Goal: Task Accomplishment & Management: Use online tool/utility

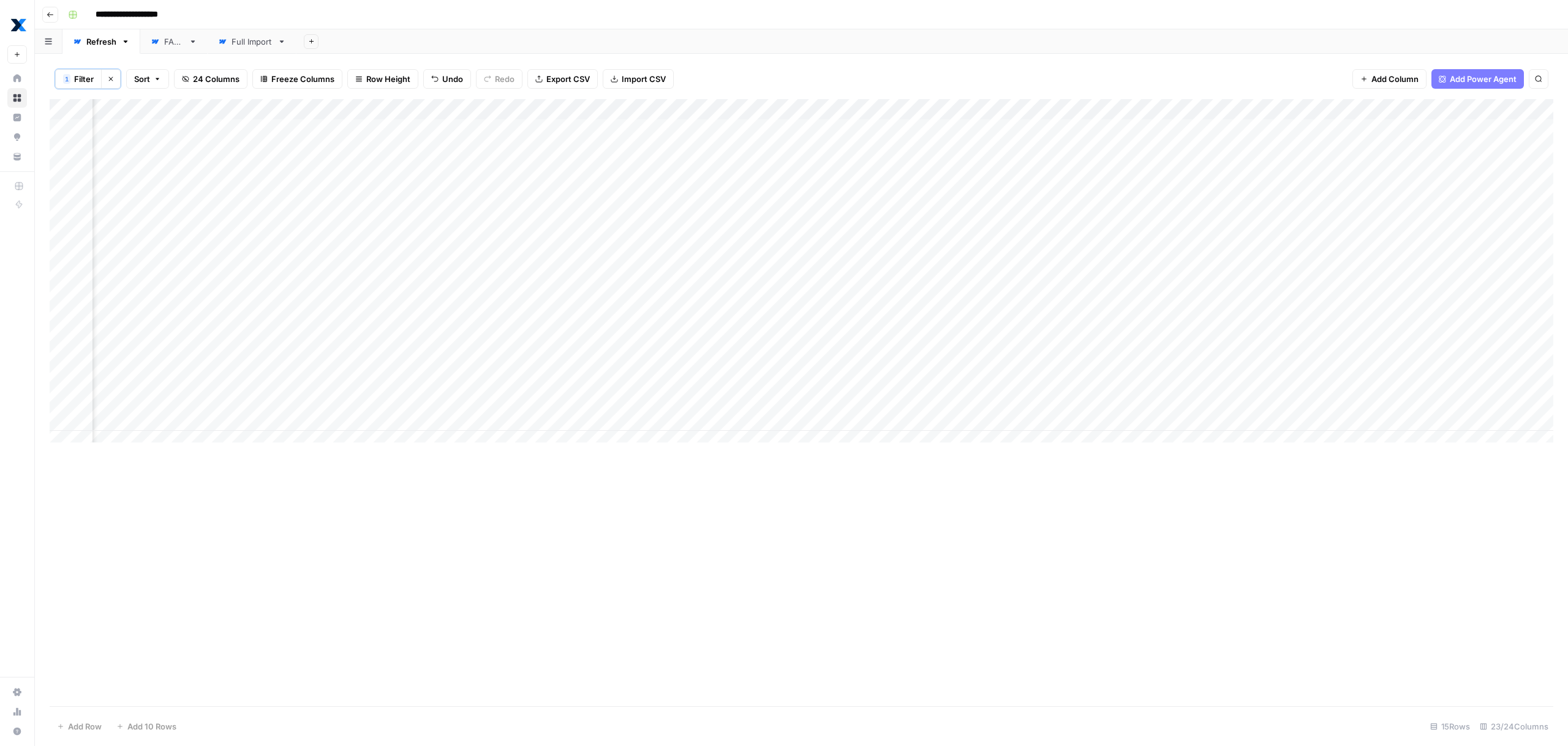
scroll to position [0, 1189]
click at [382, 323] on div "Add Column" at bounding box center [801, 275] width 1503 height 352
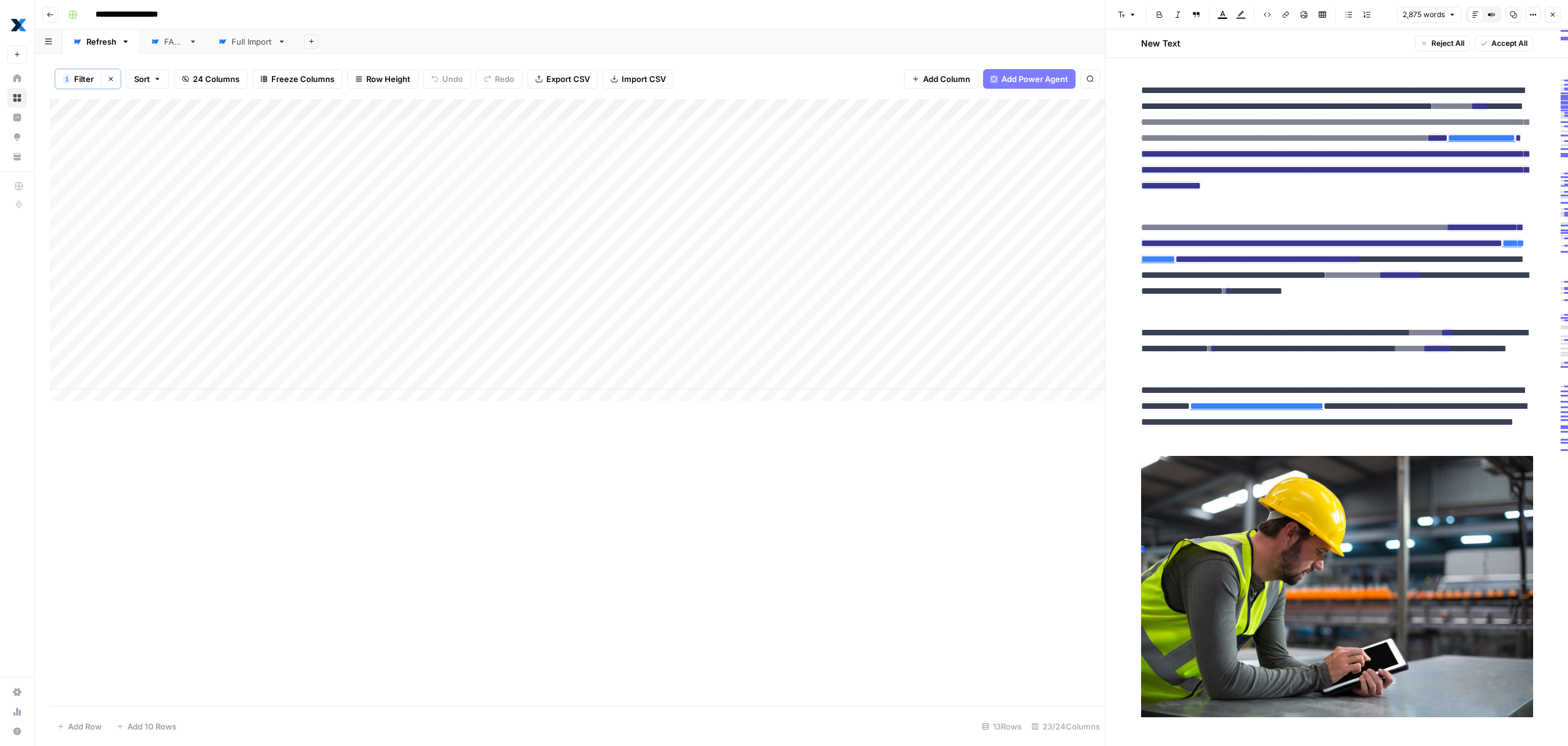
click at [559, 364] on div "Add Column" at bounding box center [577, 255] width 1055 height 311
click at [657, 360] on div "Add Column" at bounding box center [577, 255] width 1055 height 311
click at [925, 360] on div "Add Column" at bounding box center [577, 255] width 1055 height 311
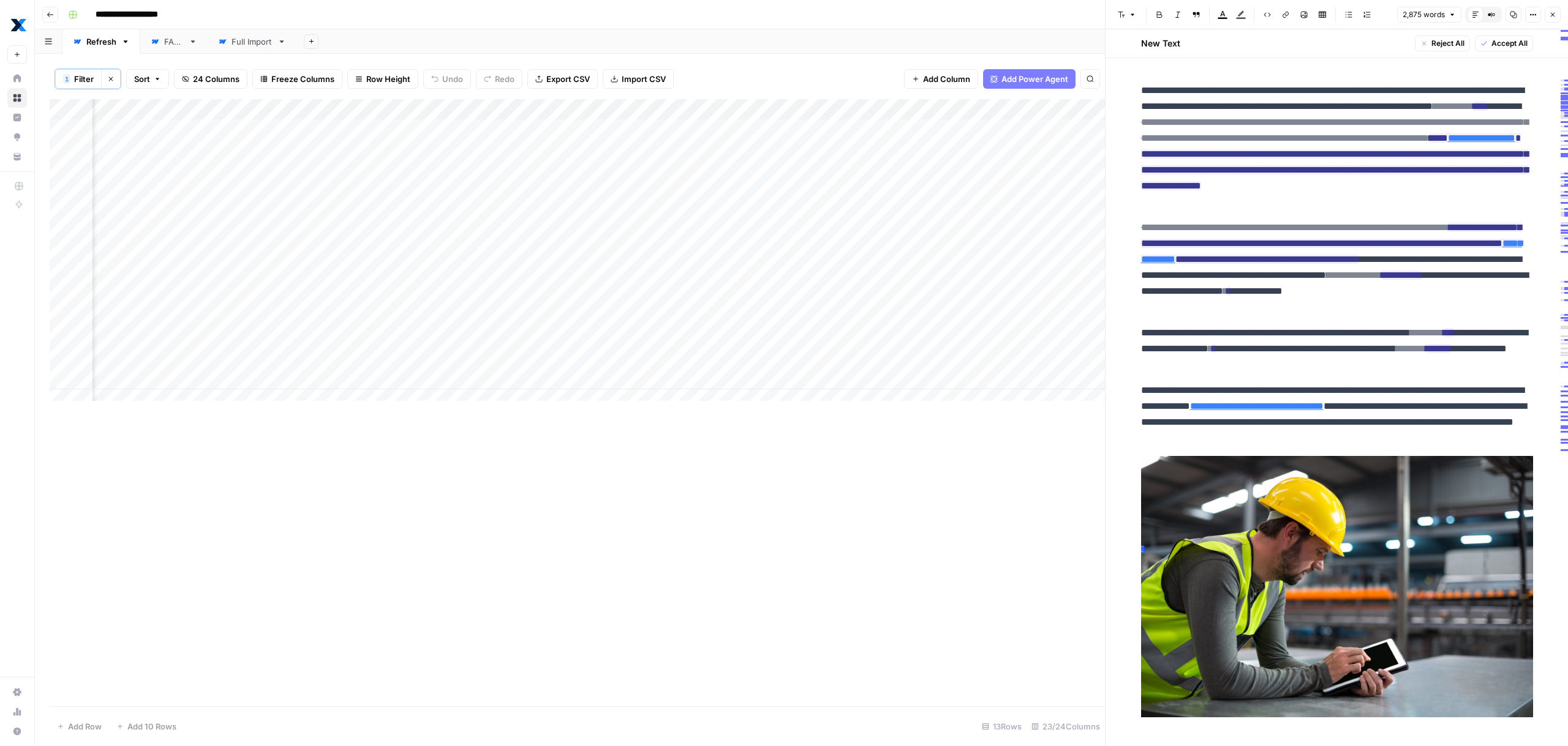
click at [925, 360] on div "Add Column" at bounding box center [577, 255] width 1055 height 311
type textarea "**********"
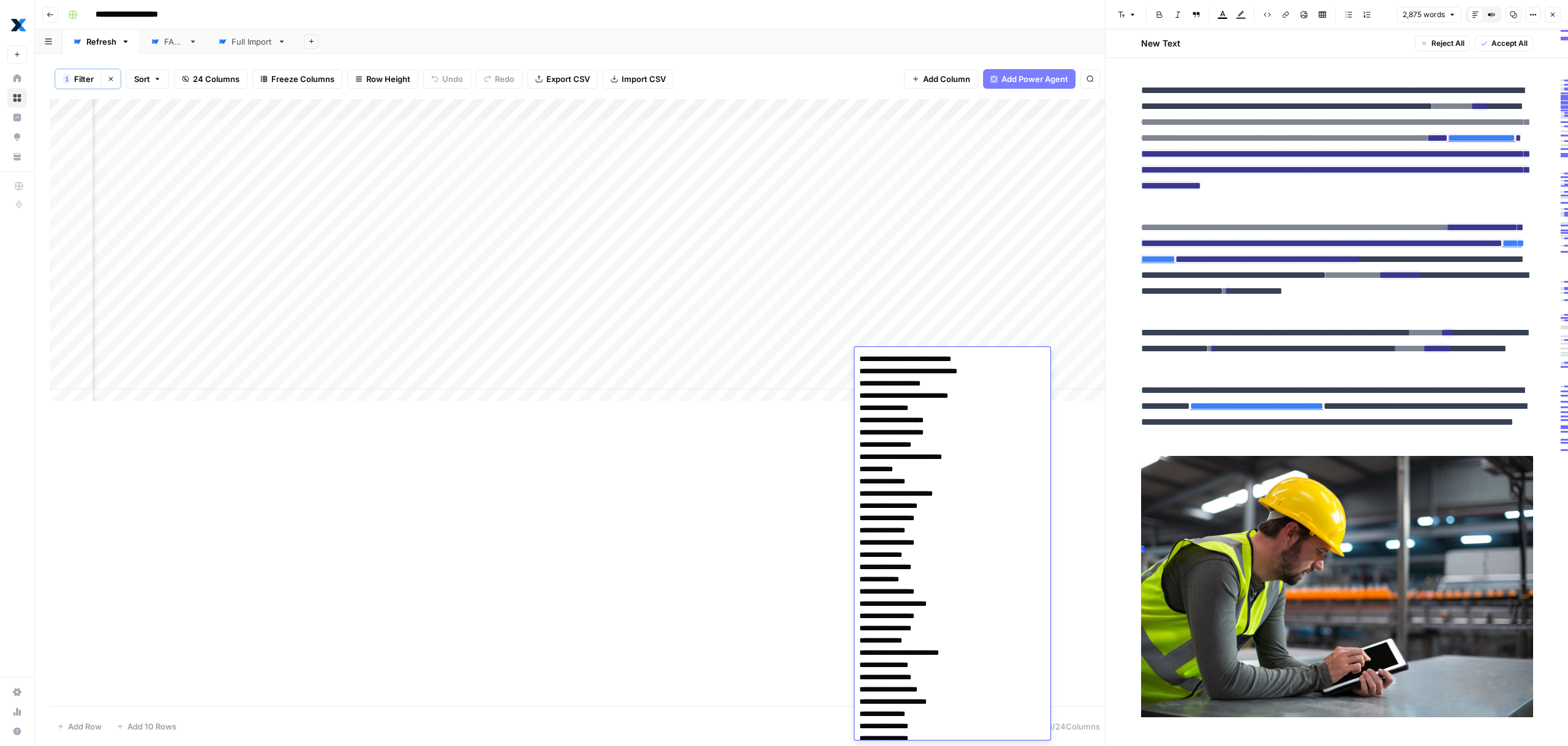
scroll to position [603, 0]
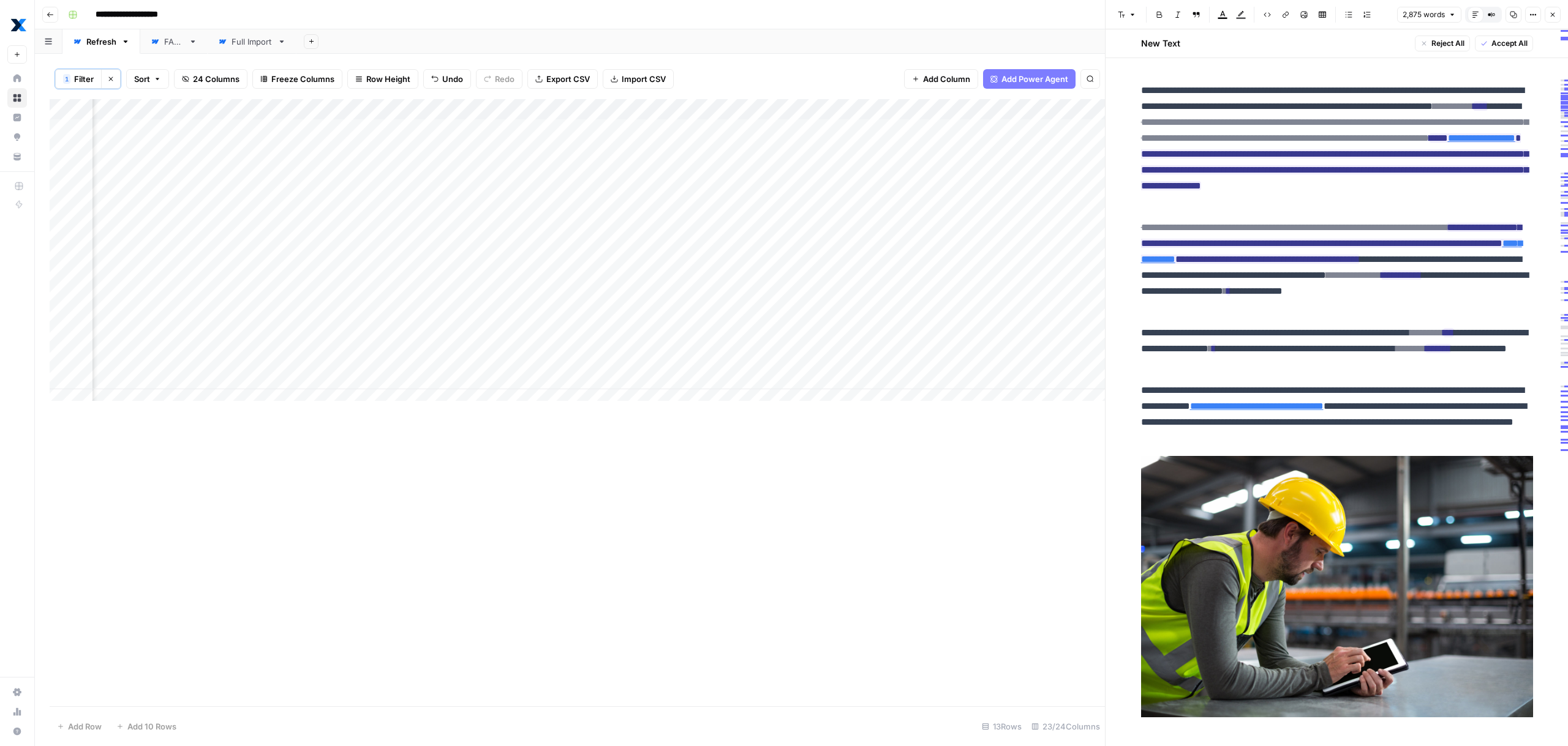
click at [802, 489] on div "Add Column" at bounding box center [577, 403] width 1055 height 607
click at [710, 358] on div "Add Column" at bounding box center [577, 255] width 1055 height 311
click at [836, 380] on div "Add Column" at bounding box center [577, 255] width 1055 height 311
